Goal: Ask a question

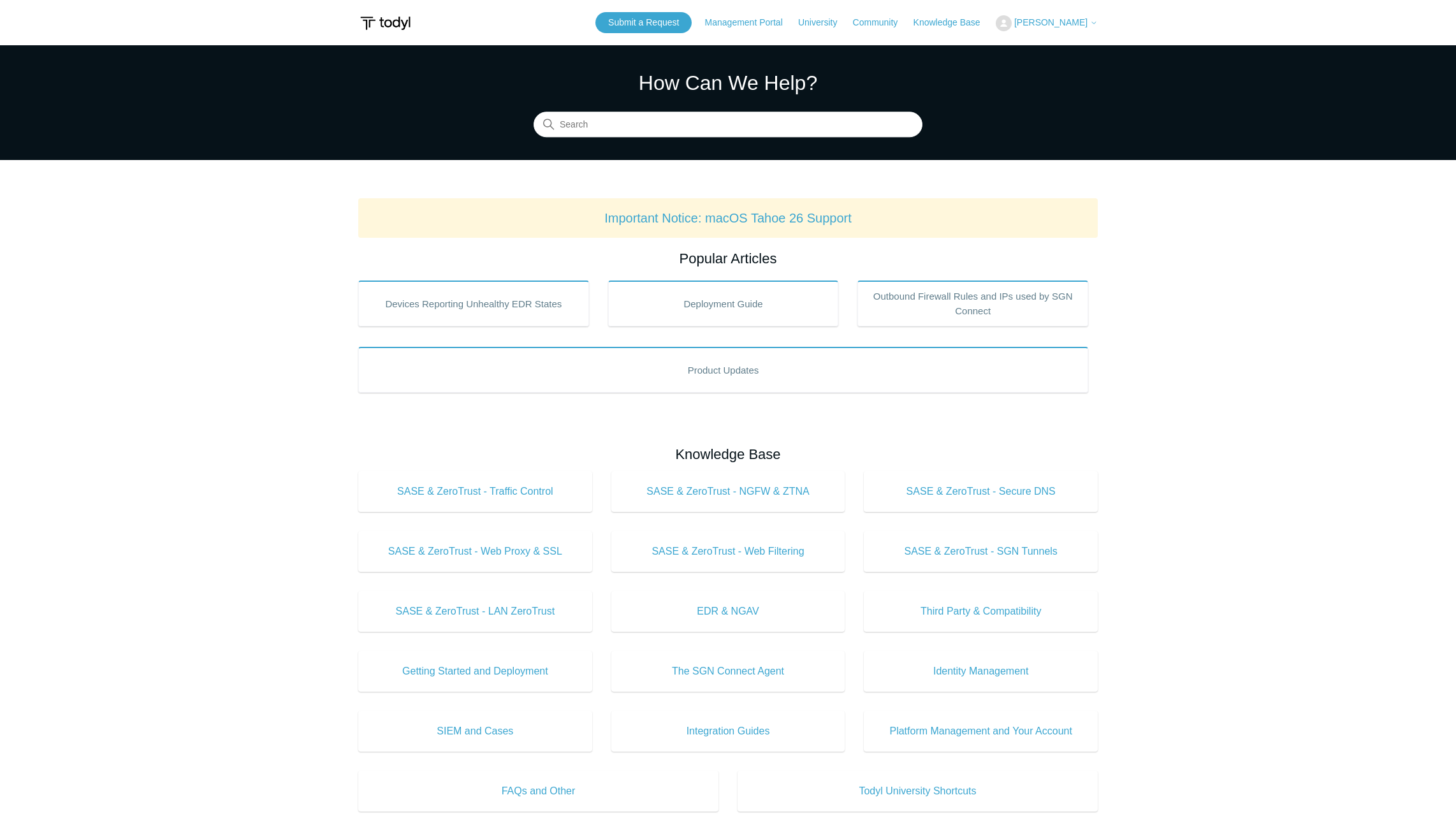
click at [1067, 21] on span "[PERSON_NAME]" at bounding box center [1050, 22] width 73 height 11
click at [1065, 42] on link "My Support Requests" at bounding box center [1058, 49] width 124 height 22
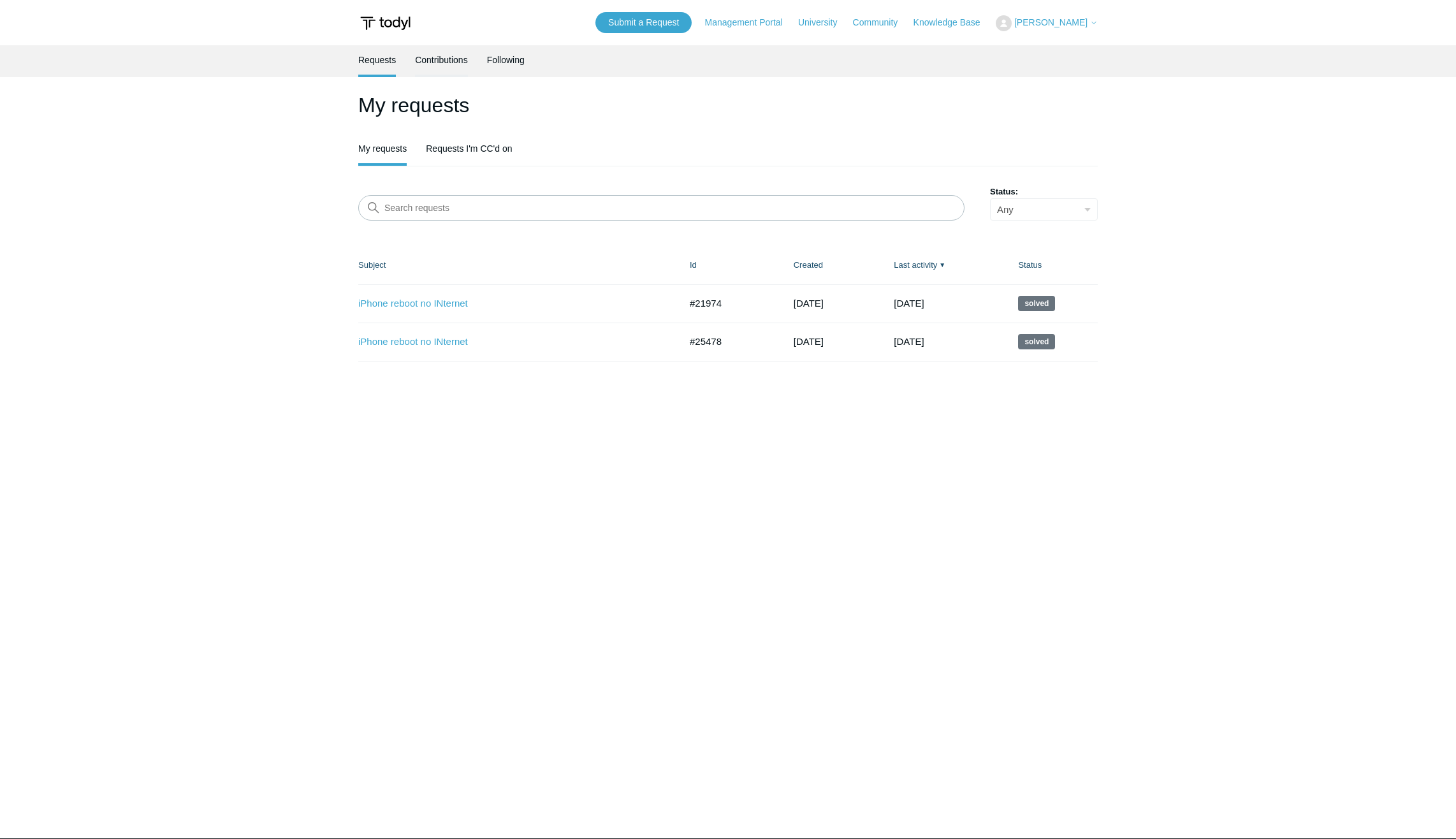
click at [447, 64] on link "Contributions" at bounding box center [440, 59] width 53 height 27
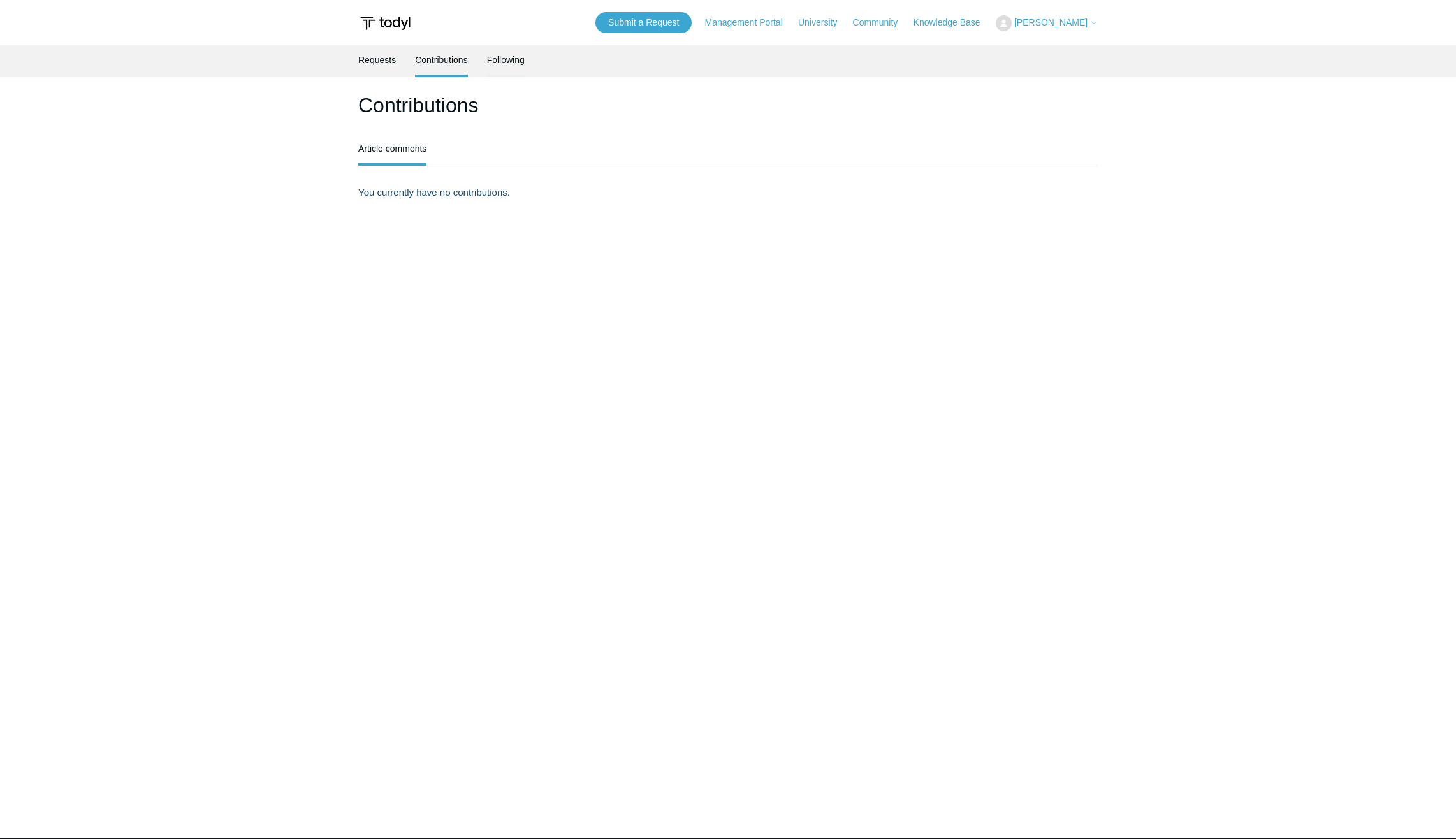
click at [510, 59] on link "Following" at bounding box center [505, 59] width 38 height 27
click at [670, 26] on link "Submit a Request" at bounding box center [643, 23] width 96 height 21
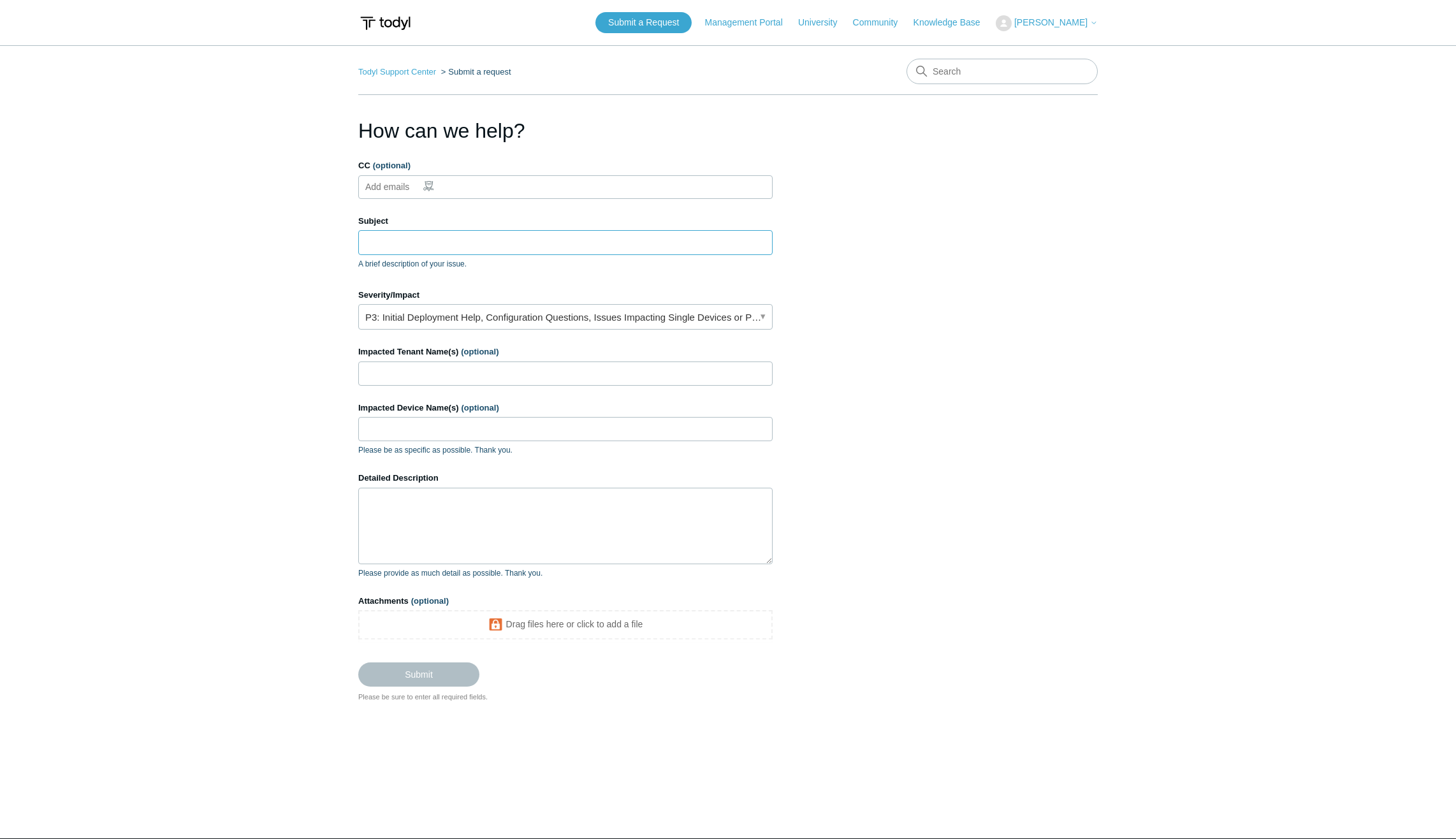
click at [386, 244] on input "Subject" at bounding box center [565, 242] width 414 height 24
type input "C"
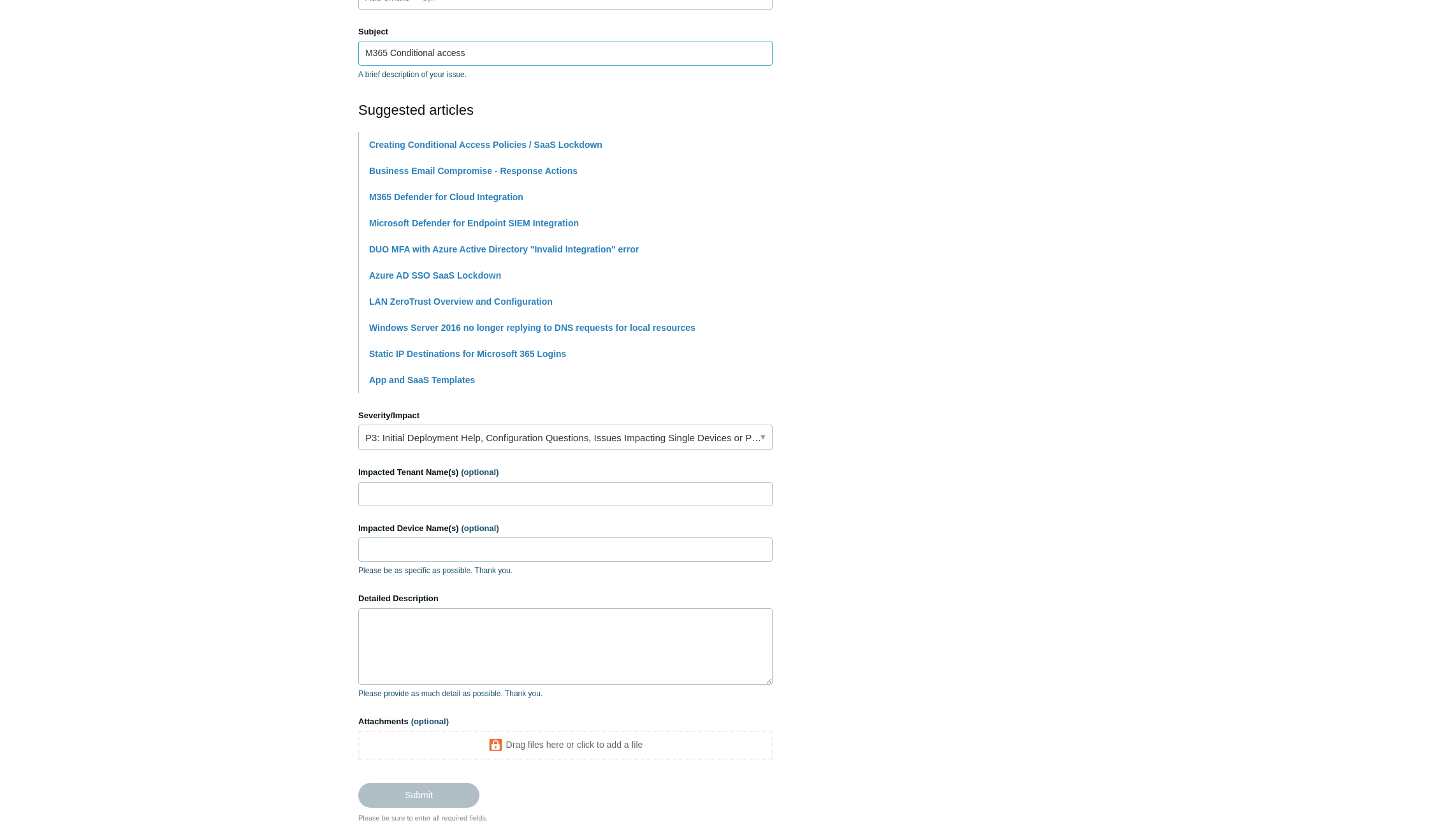
scroll to position [191, 0]
type input "M365 Conditional access"
click at [394, 439] on link "P3: Initial Deployment Help, Configuration Questions, Issues Impacting Single D…" at bounding box center [565, 435] width 414 height 26
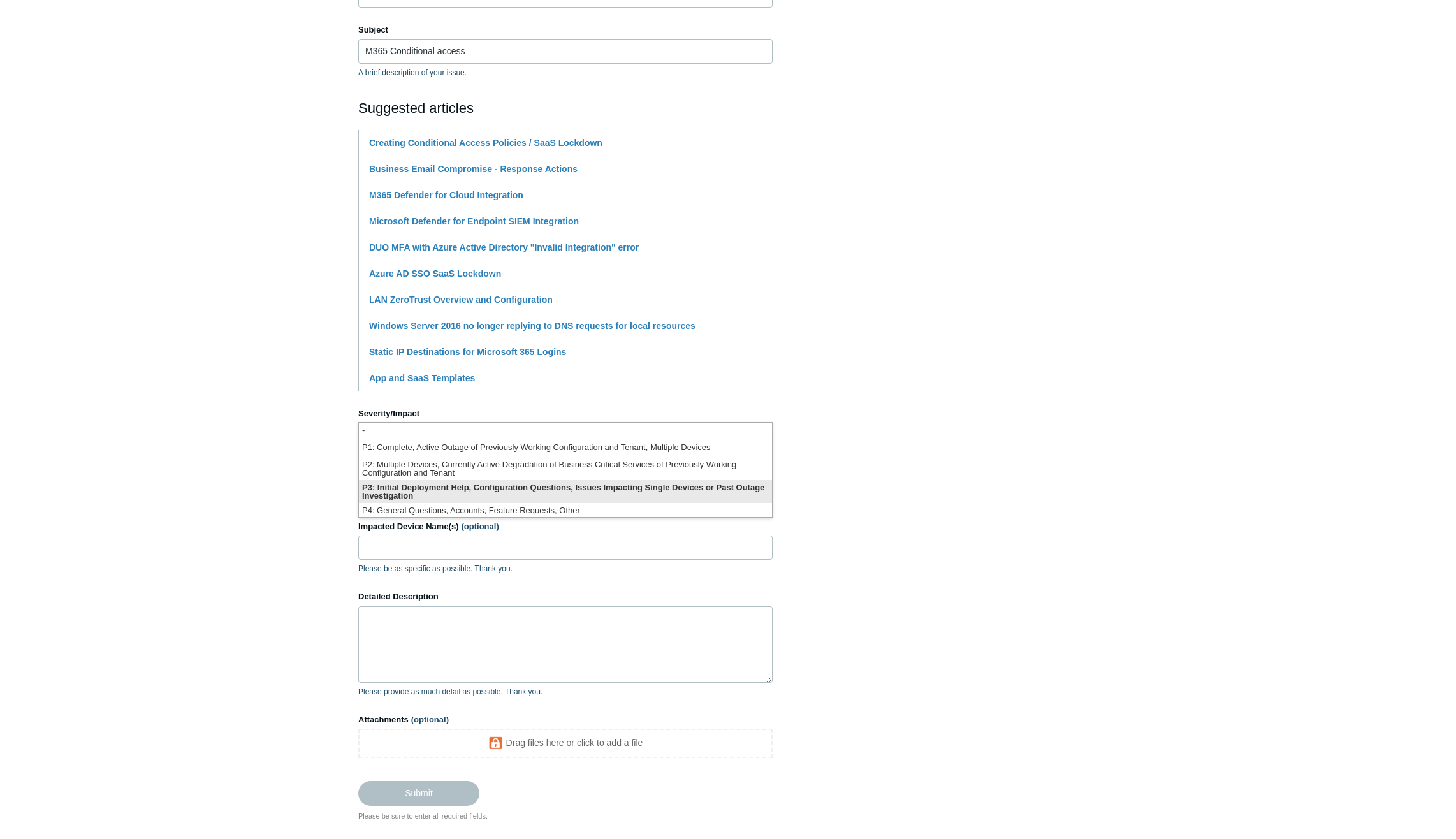
click at [397, 486] on li "P3: Initial Deployment Help, Configuration Questions, Issues Impacting Single D…" at bounding box center [565, 492] width 413 height 23
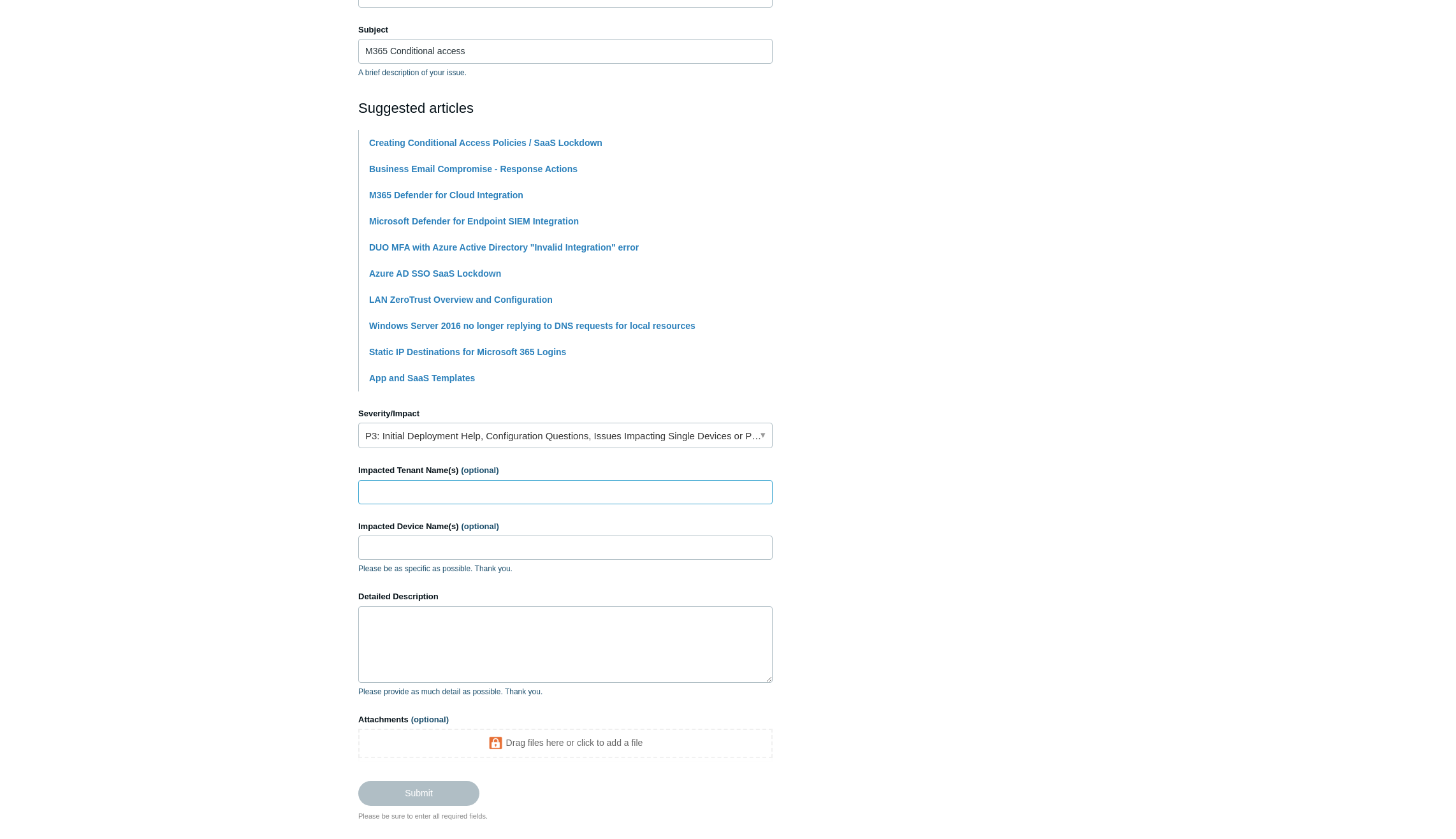
click at [398, 489] on input "Impacted Tenant Name(s) (optional)" at bounding box center [565, 492] width 414 height 24
type input "Orbis Solutions - Internal"
type input "Sean iPhone"
click at [412, 626] on textarea "Detailed Description" at bounding box center [565, 645] width 414 height 77
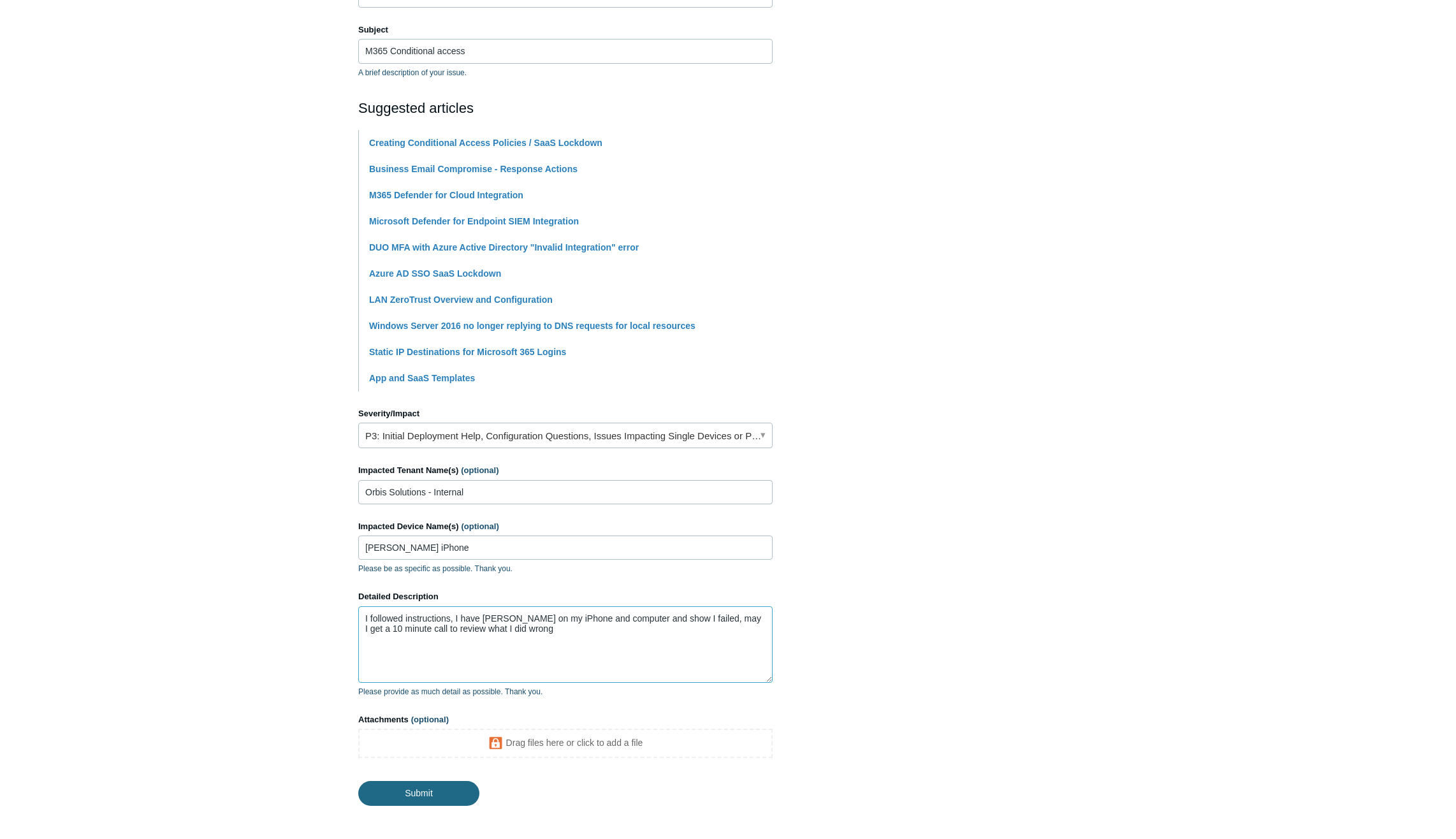
type textarea "I followed instructions, I have Todyl on my iPhone and computer and show I fail…"
click at [426, 786] on input "Submit" at bounding box center [418, 794] width 121 height 26
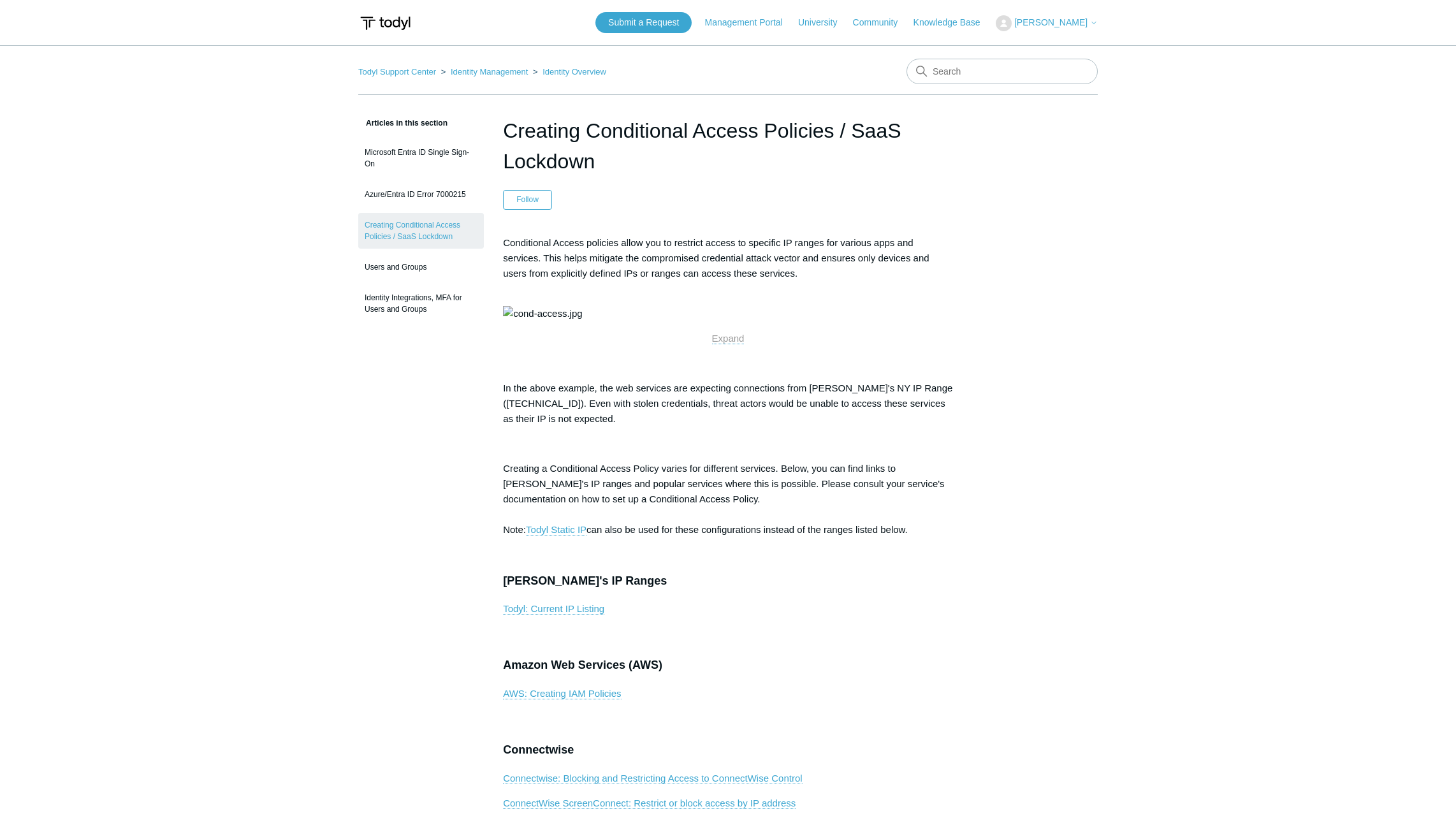
scroll to position [383, 0]
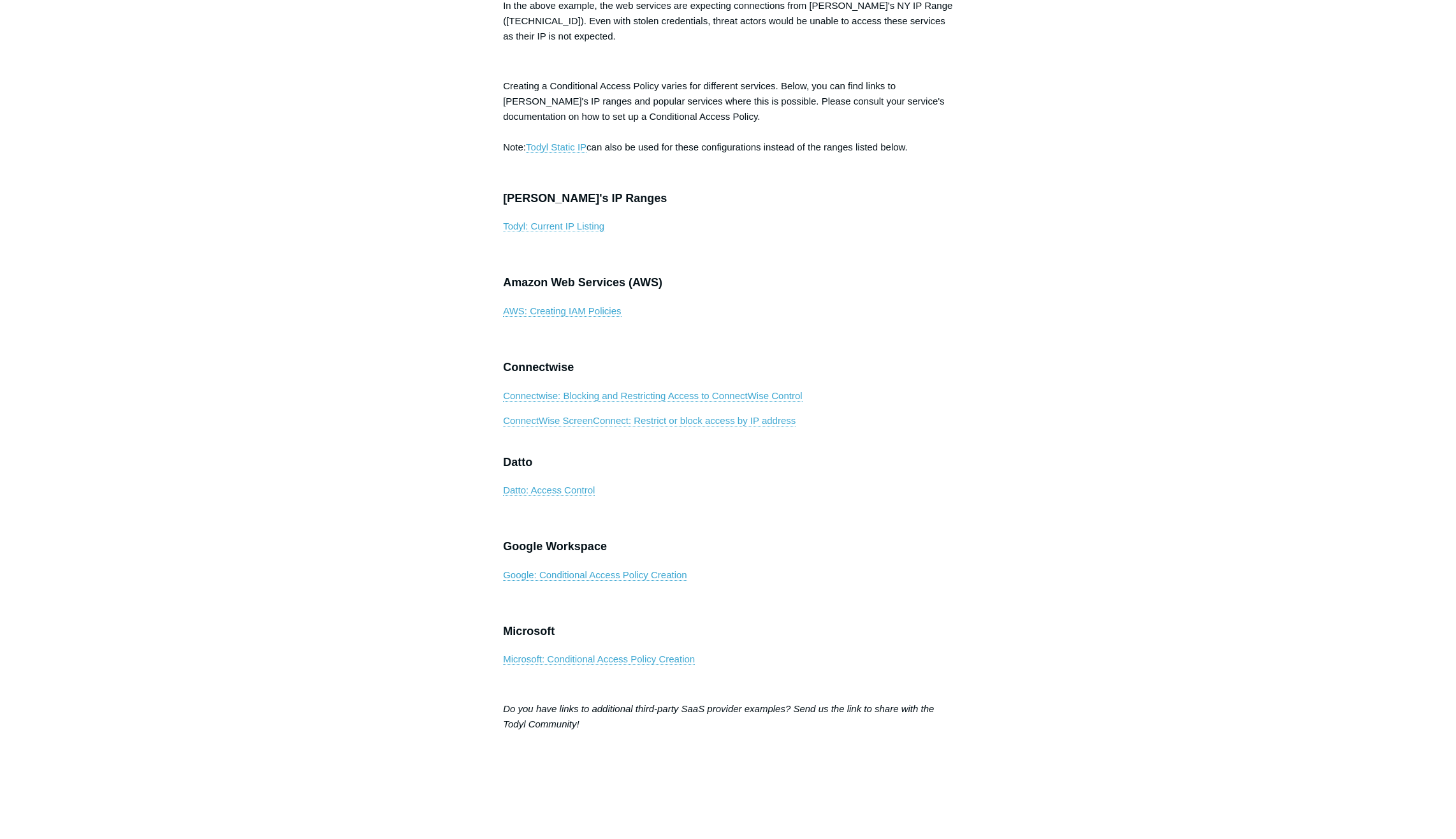
click at [545, 232] on link "Todyl: Current IP Listing" at bounding box center [553, 226] width 101 height 12
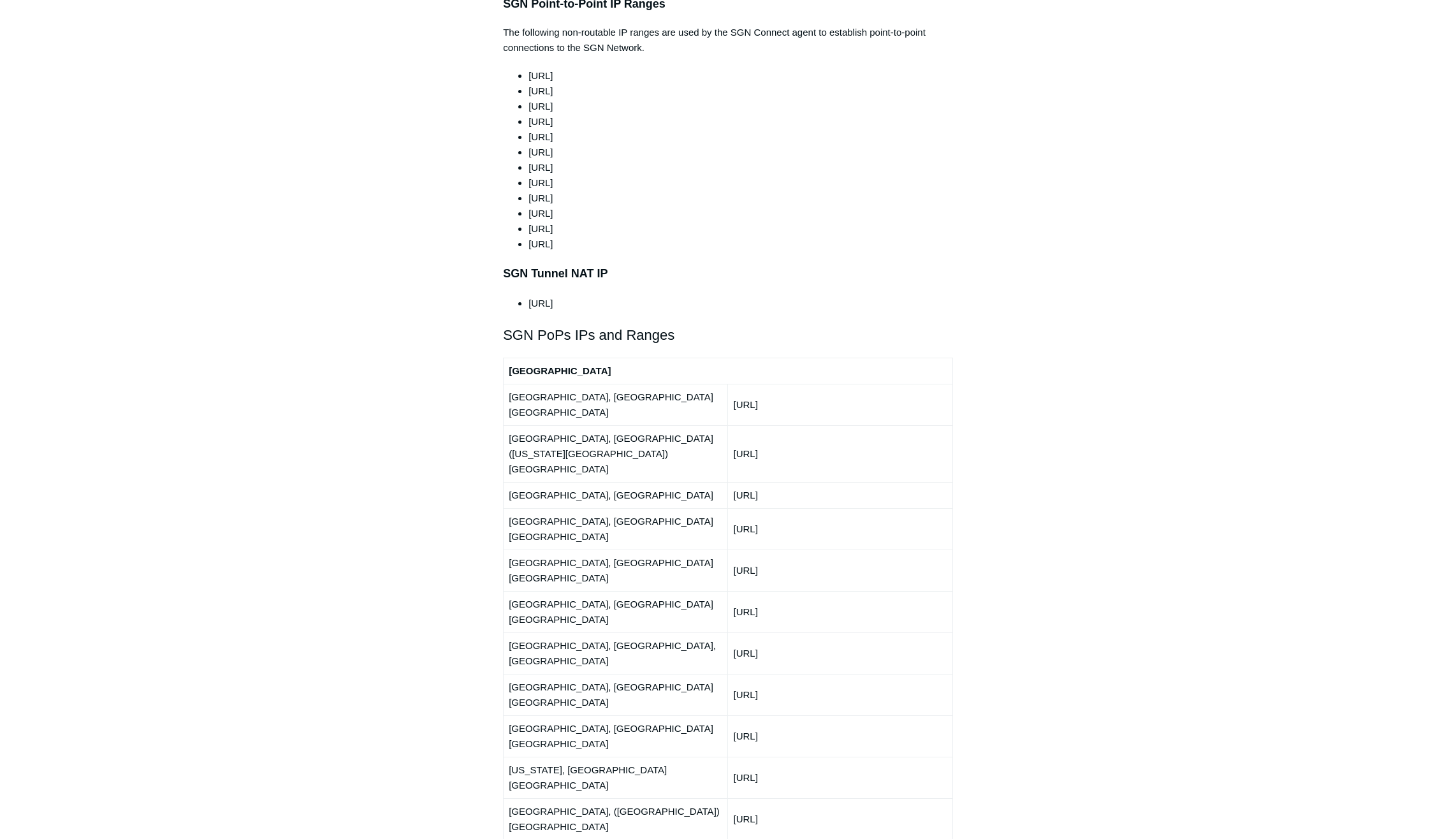
scroll to position [1339, 0]
